Goal: Information Seeking & Learning: Compare options

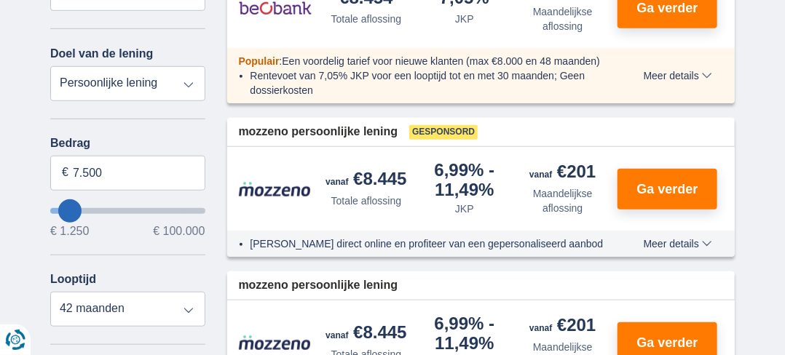
scroll to position [364, 0]
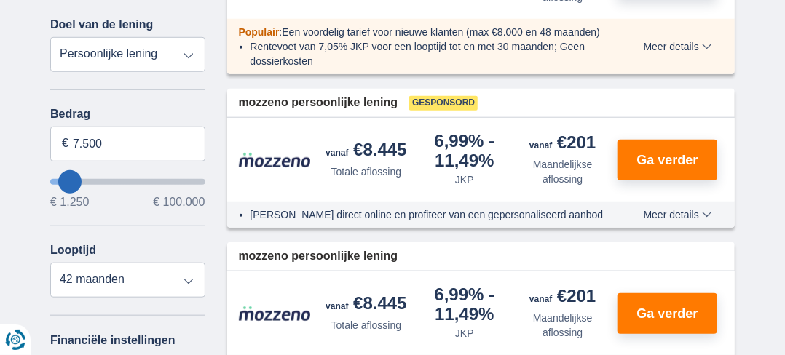
type input "1250"
type input "1.250"
select select "24"
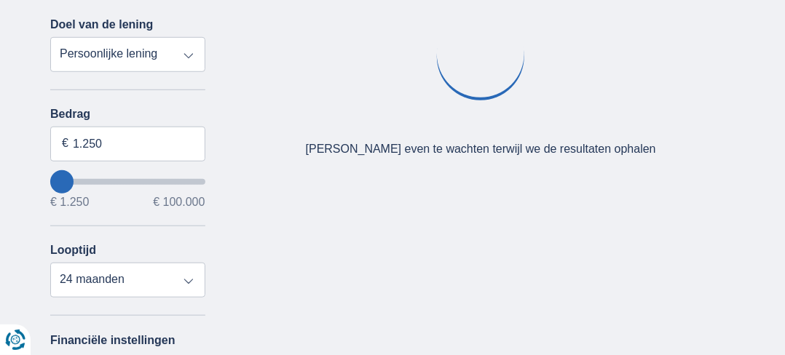
click at [39, 180] on div "Annuleren Filters Filteren op Filteren op Totale aflossing JKP Maandelijkse afl…" at bounding box center [127, 241] width 177 height 693
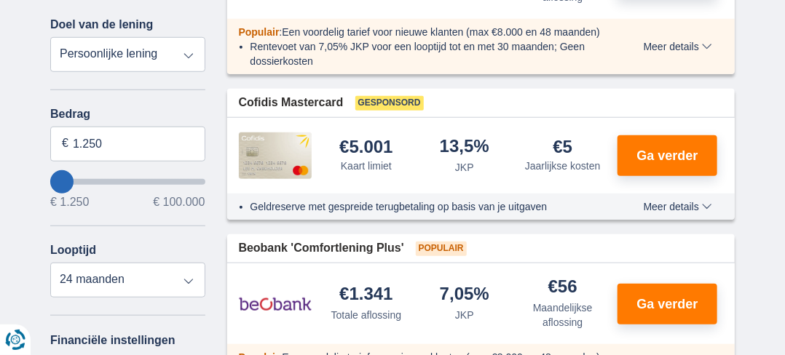
type input "2.250"
type input "2250"
type input "3.250"
type input "3250"
select select "30"
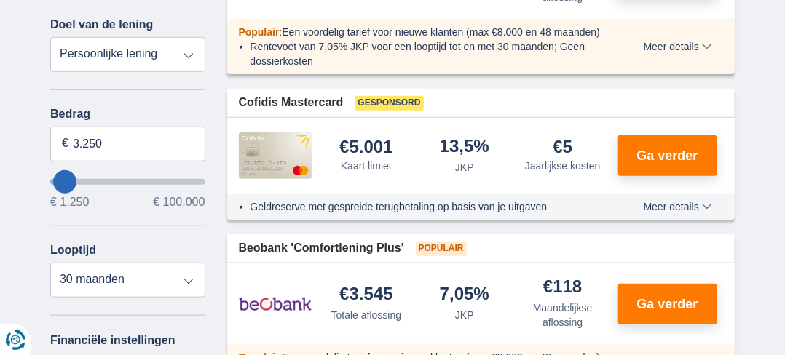
type input "2.250"
type input "2250"
select select "24"
type input "1.250"
type input "1250"
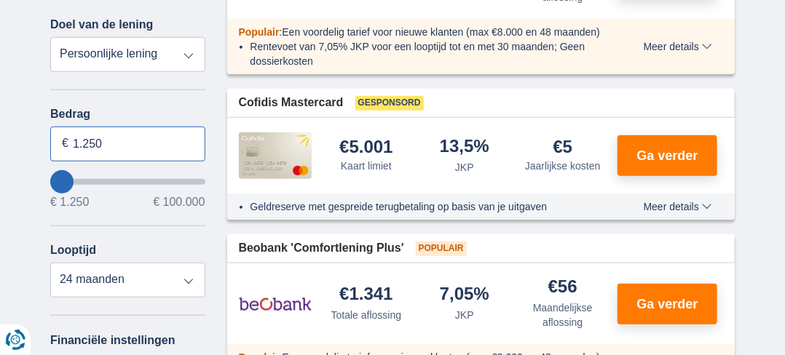
click at [81, 144] on input "1.250" at bounding box center [127, 144] width 155 height 35
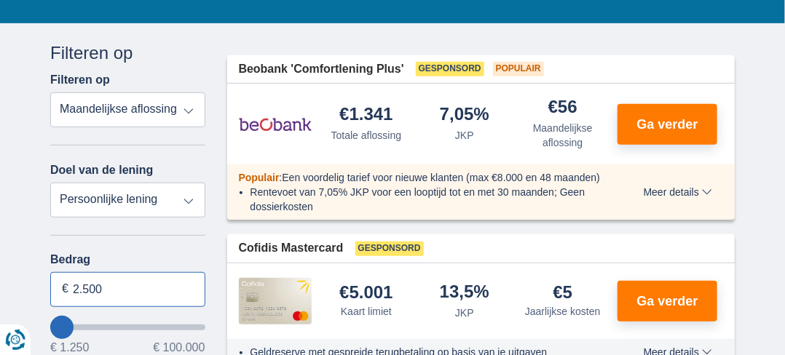
scroll to position [219, 0]
type input "2.500"
click at [189, 199] on select "Persoonlijke lening Auto Moto / fiets Mobilhome / caravan Renovatie Energie Sch…" at bounding box center [127, 200] width 155 height 35
type input "2250"
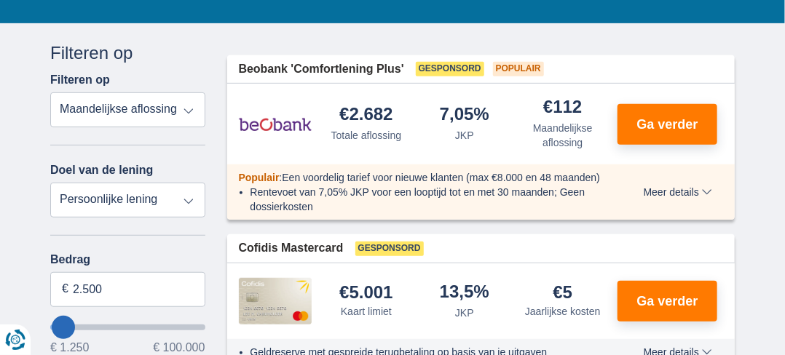
select select "moto"
click at [50, 183] on select "Persoonlijke lening Auto Moto / fiets Mobilhome / caravan Renovatie Energie Sch…" at bounding box center [127, 200] width 155 height 35
type input "15.000"
type input "15250"
select select "60"
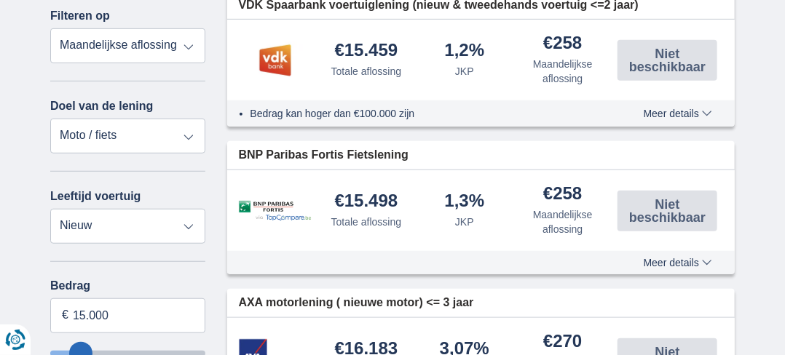
scroll to position [362, 0]
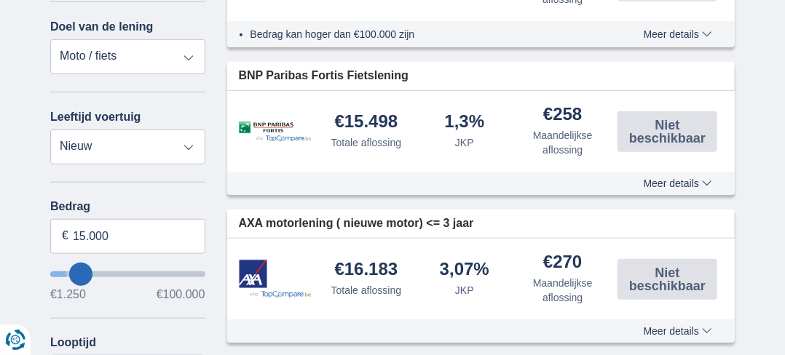
type input "11.250"
type input "10250"
type input "7.250"
type input "7250"
select select "42"
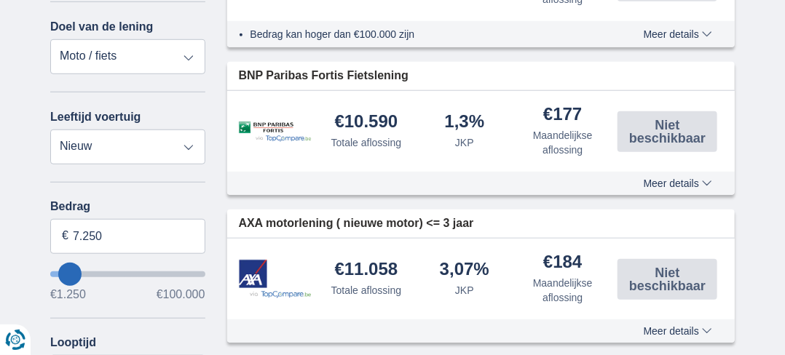
type input "6250"
type input "5.250"
type input "5250"
select select "36"
type input "4.250"
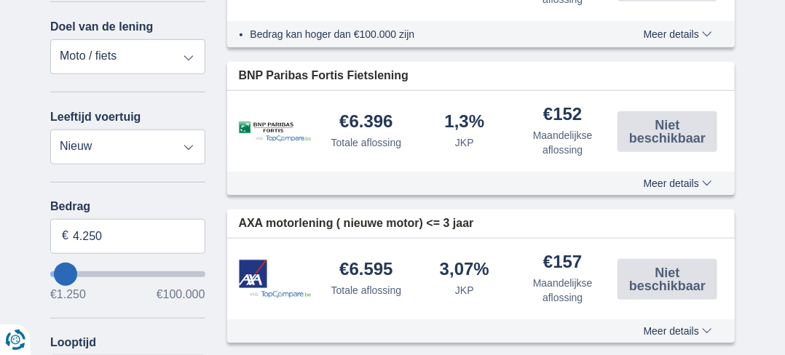
type input "4250"
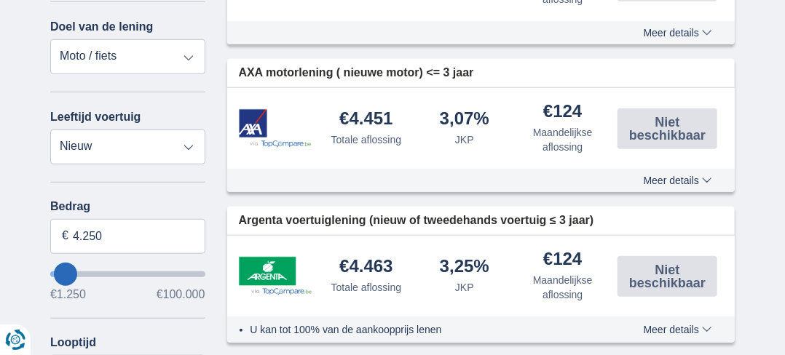
type input "1.250"
type input "1250"
select select "24"
type input "1250"
click at [52, 272] on input "wantToBorrow" at bounding box center [127, 275] width 155 height 6
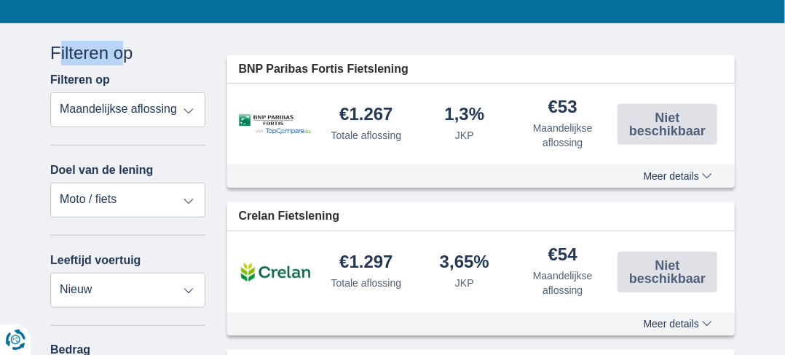
scroll to position [437, 0]
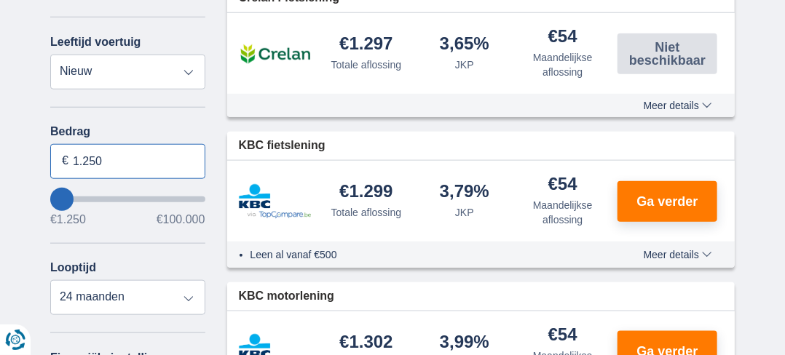
click at [106, 161] on input "1.250" at bounding box center [127, 161] width 155 height 35
type input "1"
type input "2.000"
click at [141, 211] on div "Bedrag 2.000 € €1.250 €100.000" at bounding box center [127, 175] width 155 height 101
type input "2250"
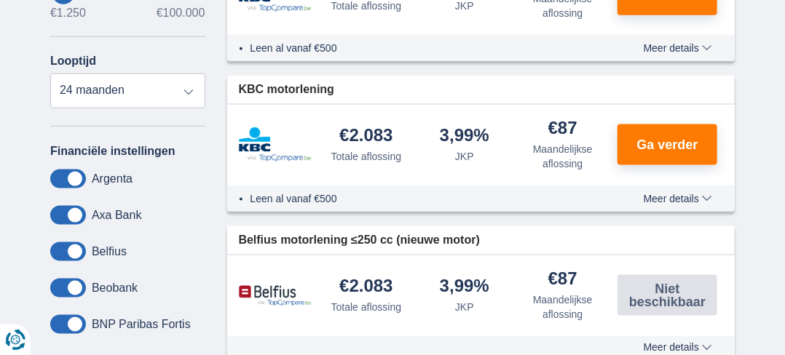
scroll to position [0, 0]
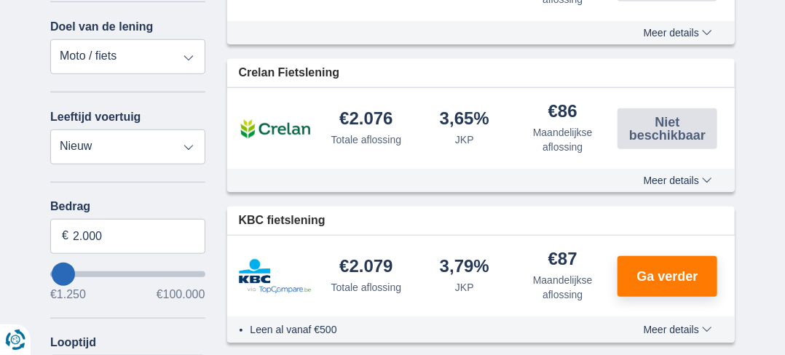
scroll to position [219, 0]
